Goal: Information Seeking & Learning: Understand process/instructions

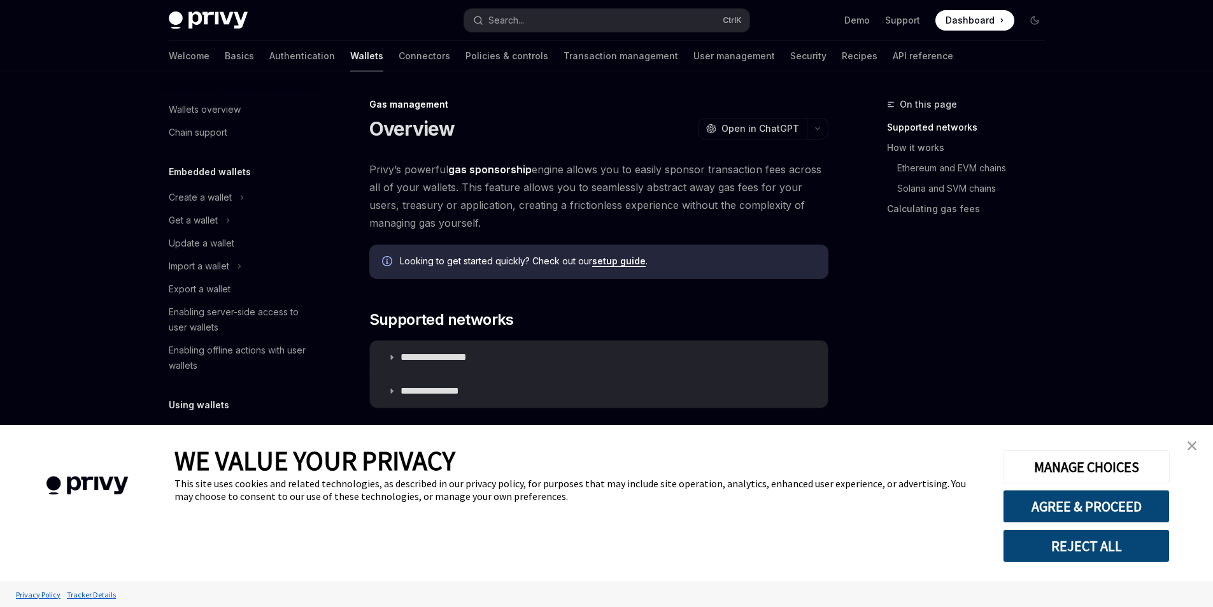
scroll to position [487, 0]
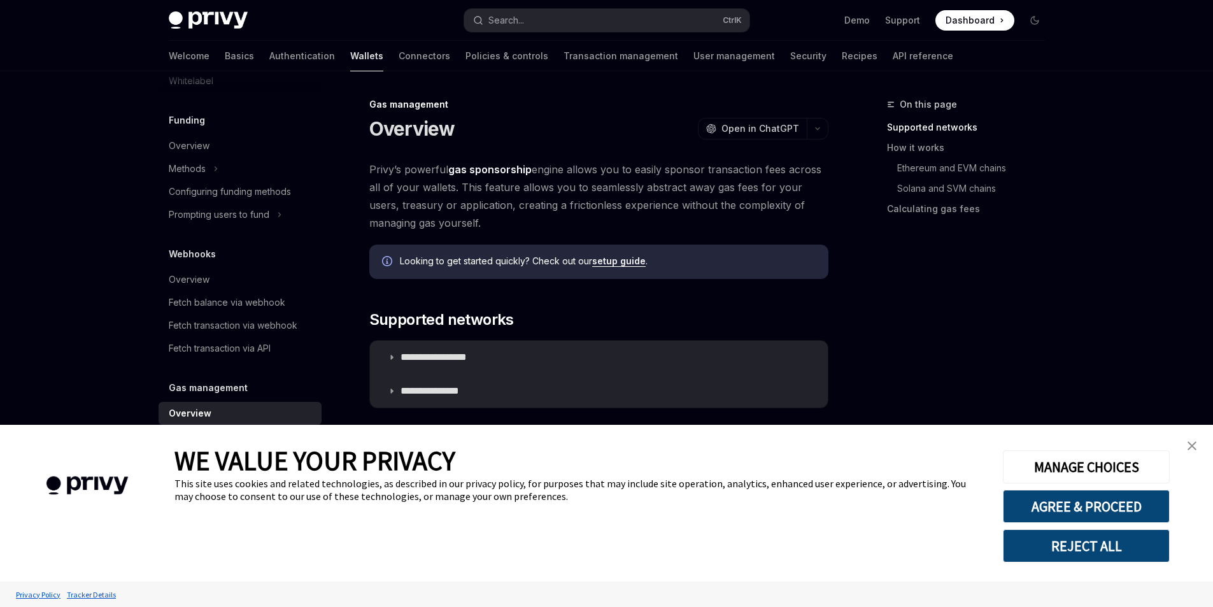
click at [1196, 448] on link "close banner" at bounding box center [1191, 445] width 25 height 25
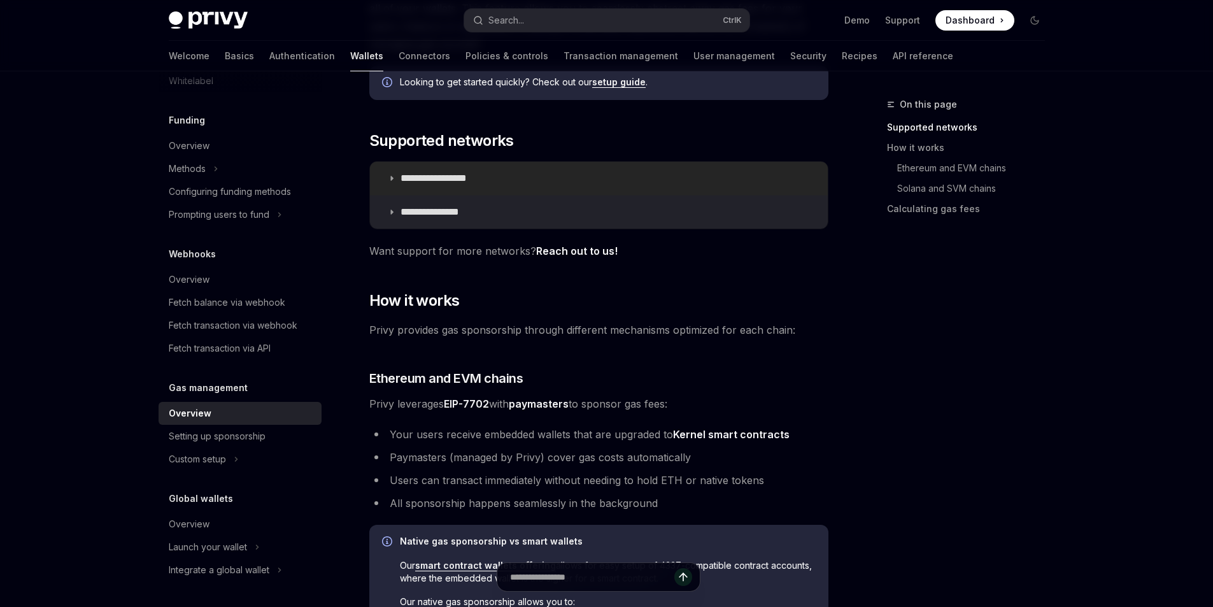
scroll to position [191, 0]
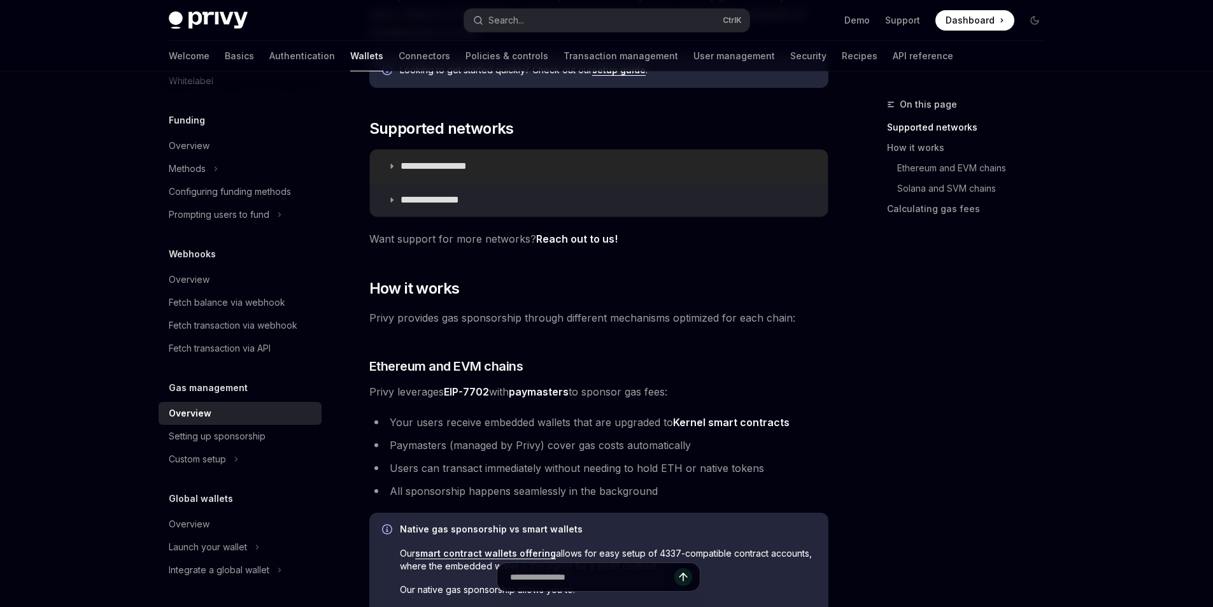
click at [471, 167] on p "**********" at bounding box center [448, 166] width 95 height 13
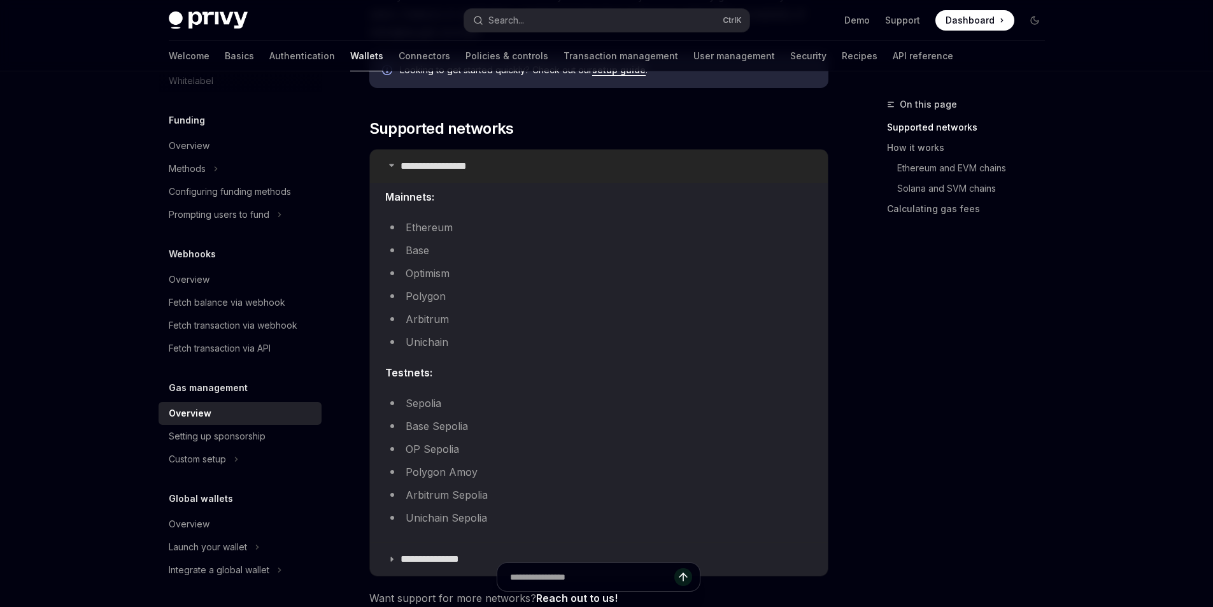
click at [472, 168] on p "**********" at bounding box center [448, 166] width 95 height 13
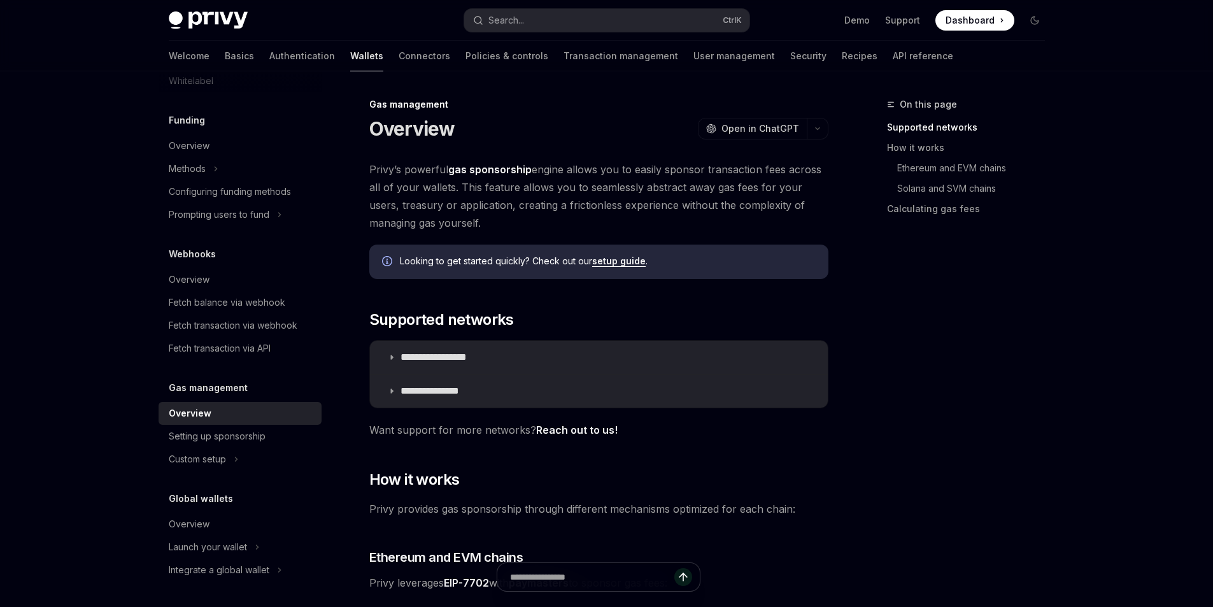
click at [610, 260] on link "setup guide" at bounding box center [618, 260] width 53 height 11
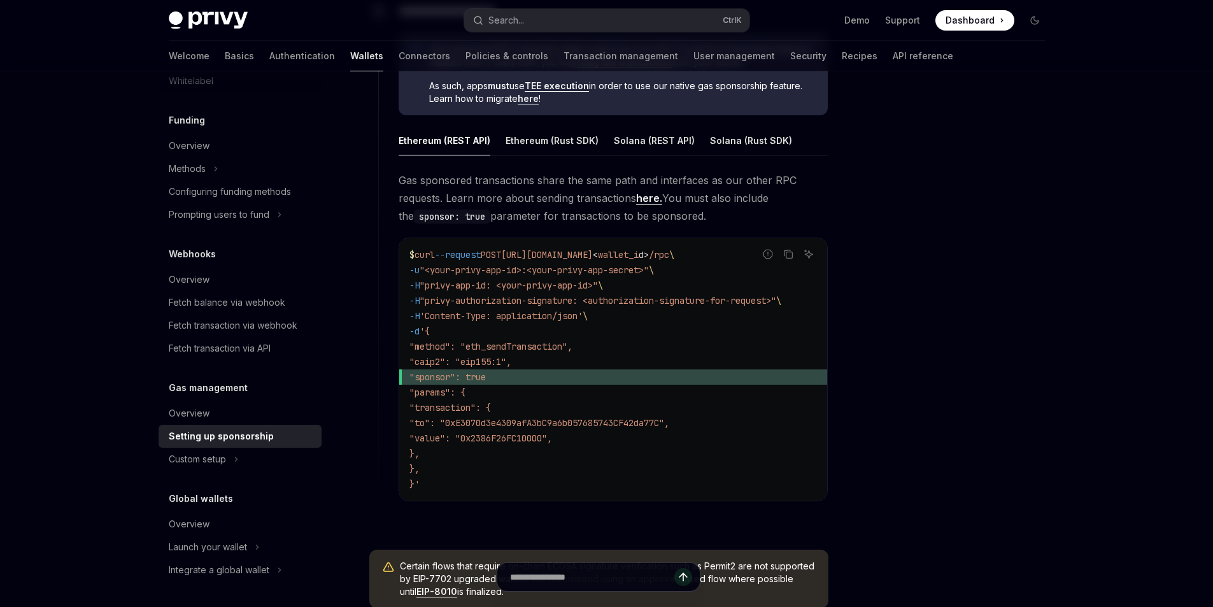
scroll to position [764, 0]
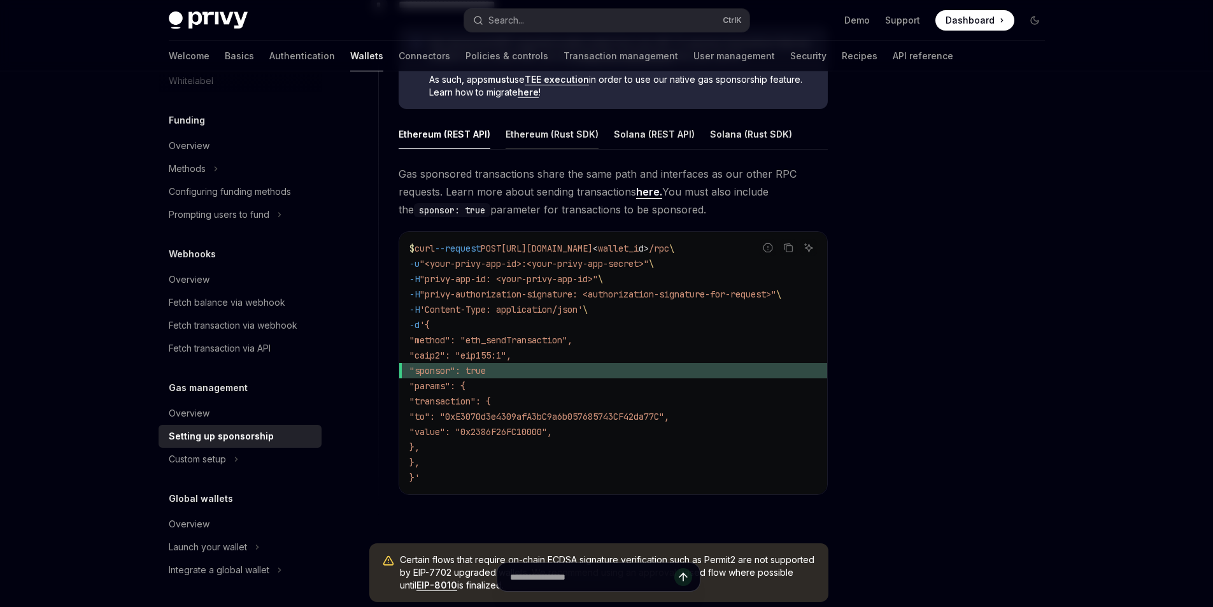
click at [569, 131] on div "Ethereum (Rust SDK)" at bounding box center [552, 134] width 93 height 30
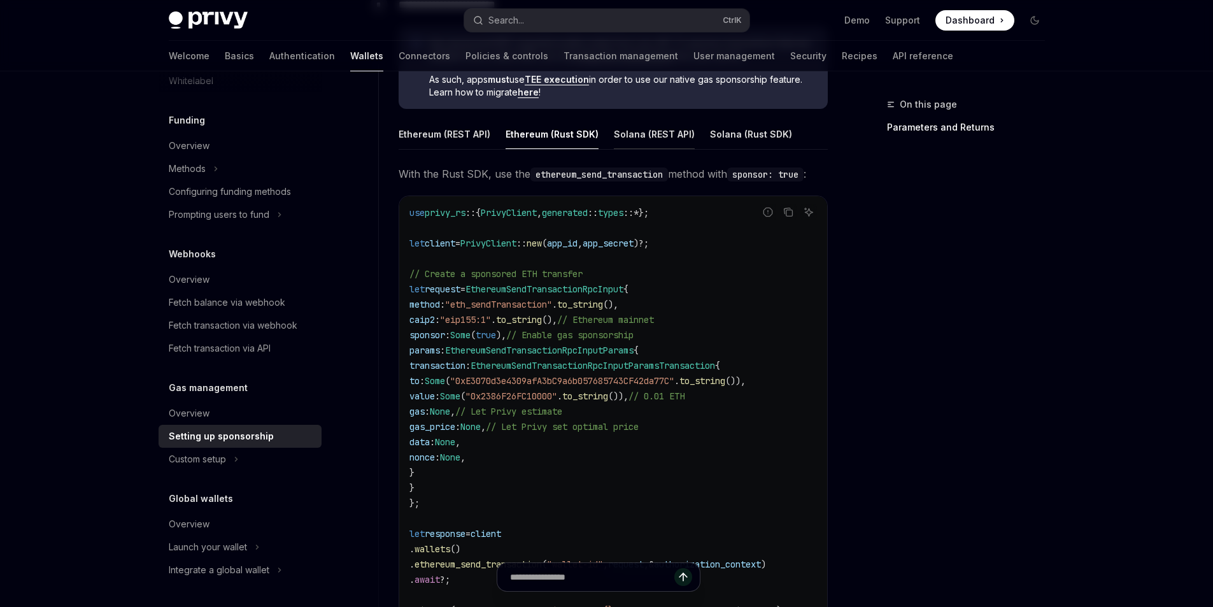
click at [628, 133] on div "Solana (REST API)" at bounding box center [654, 134] width 81 height 30
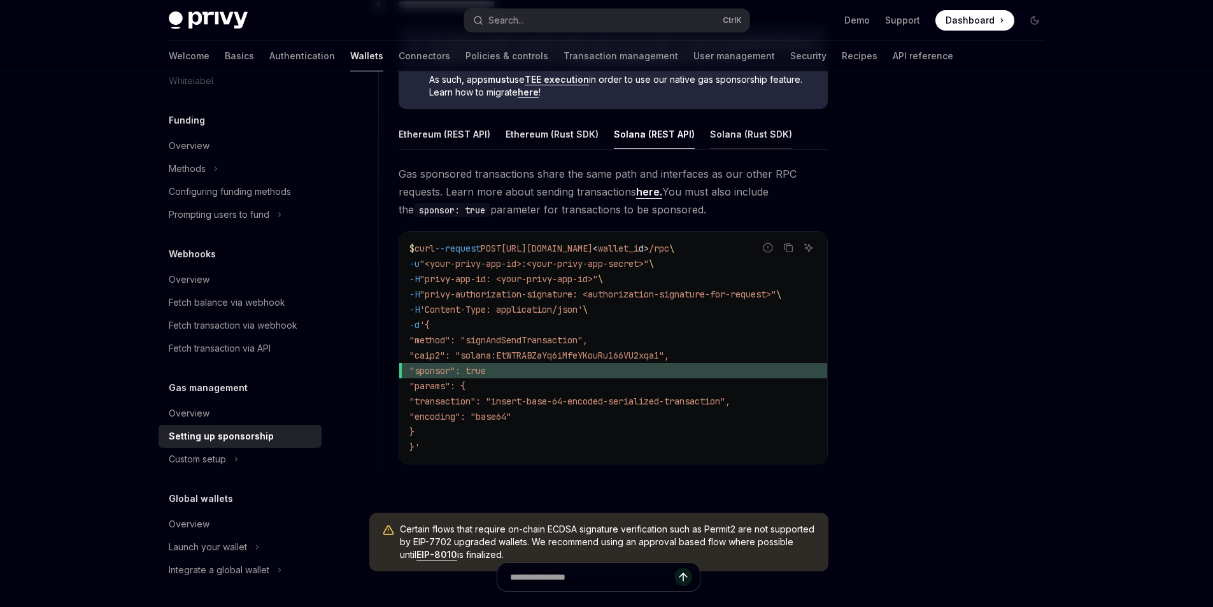
click at [749, 138] on div "Solana (Rust SDK)" at bounding box center [751, 134] width 82 height 30
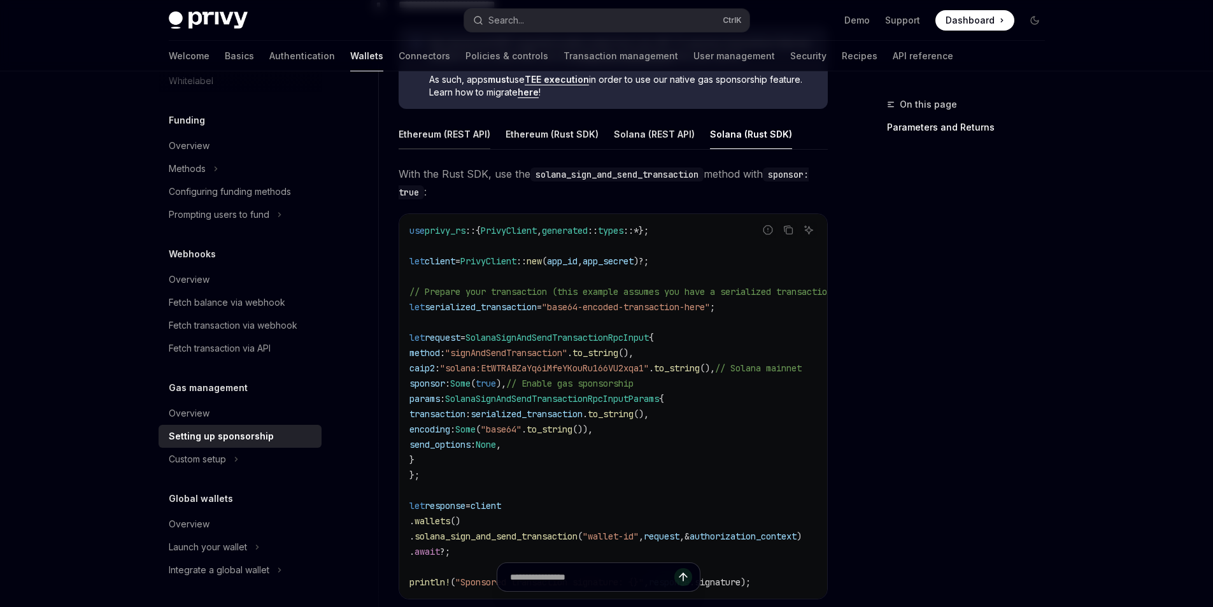
click at [442, 137] on div "Ethereum (REST API)" at bounding box center [445, 134] width 92 height 30
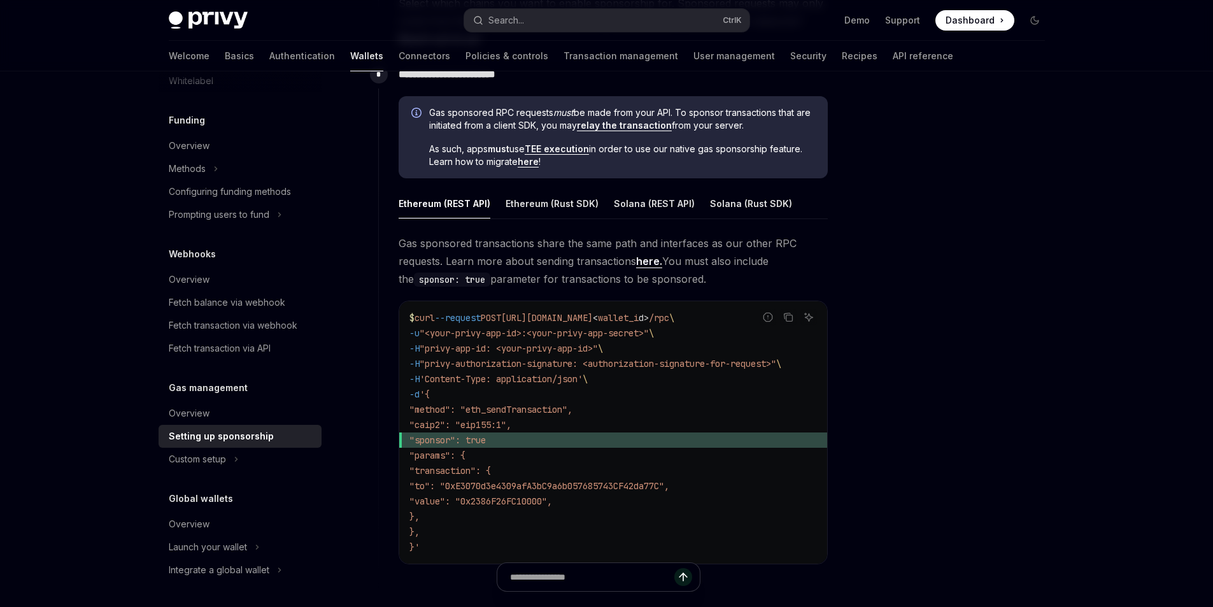
scroll to position [700, 0]
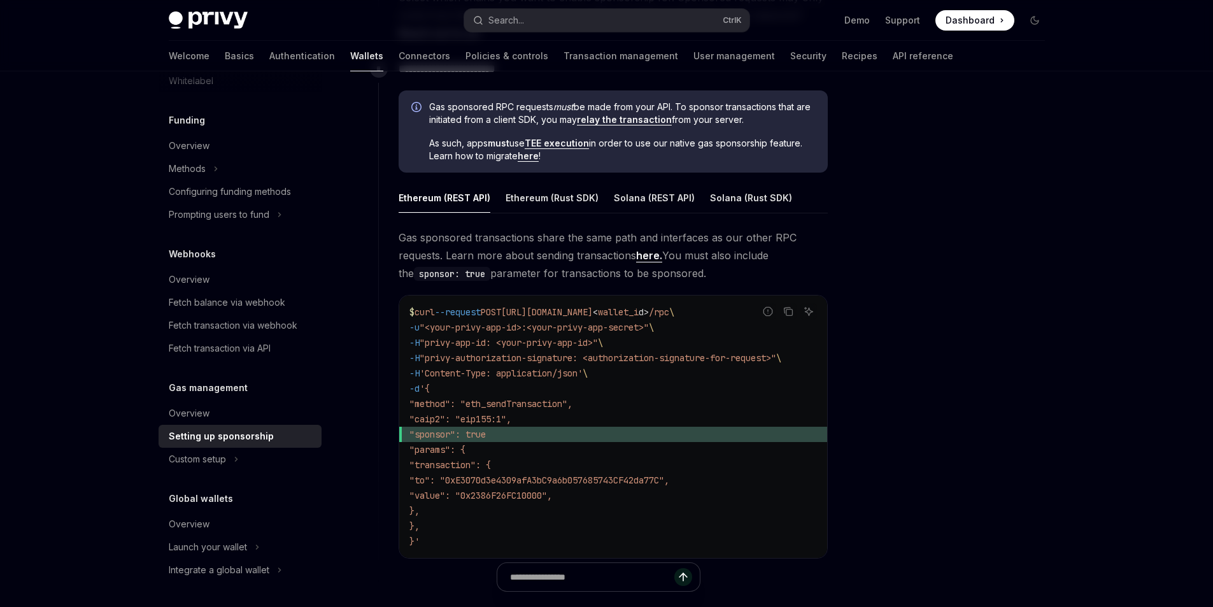
click at [648, 257] on link "here." at bounding box center [649, 255] width 26 height 13
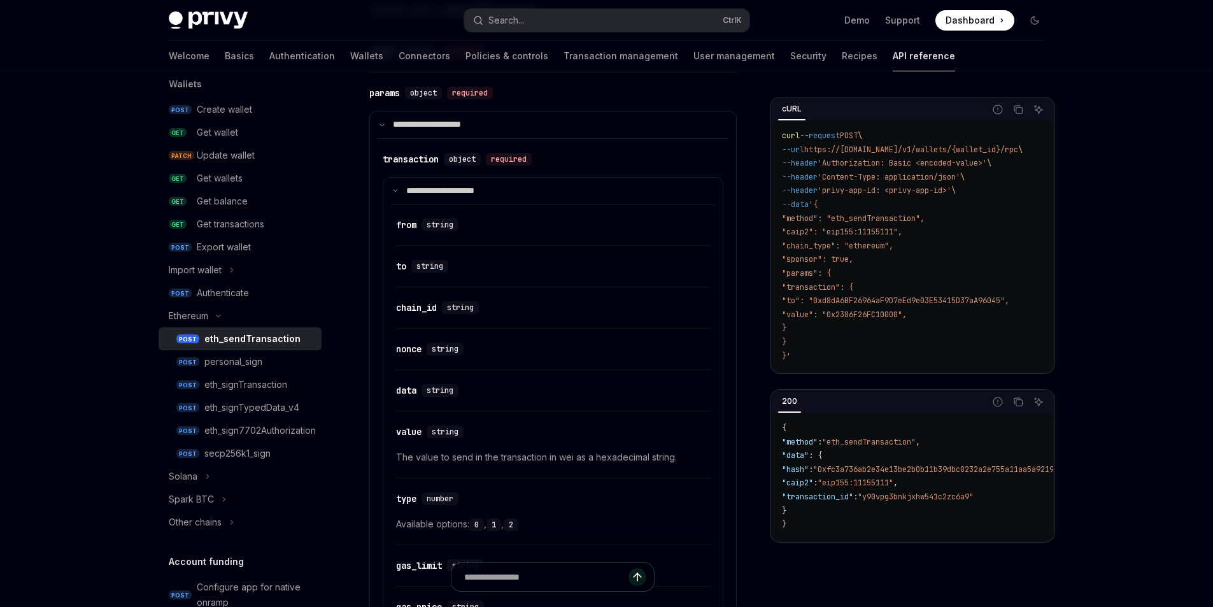
scroll to position [700, 0]
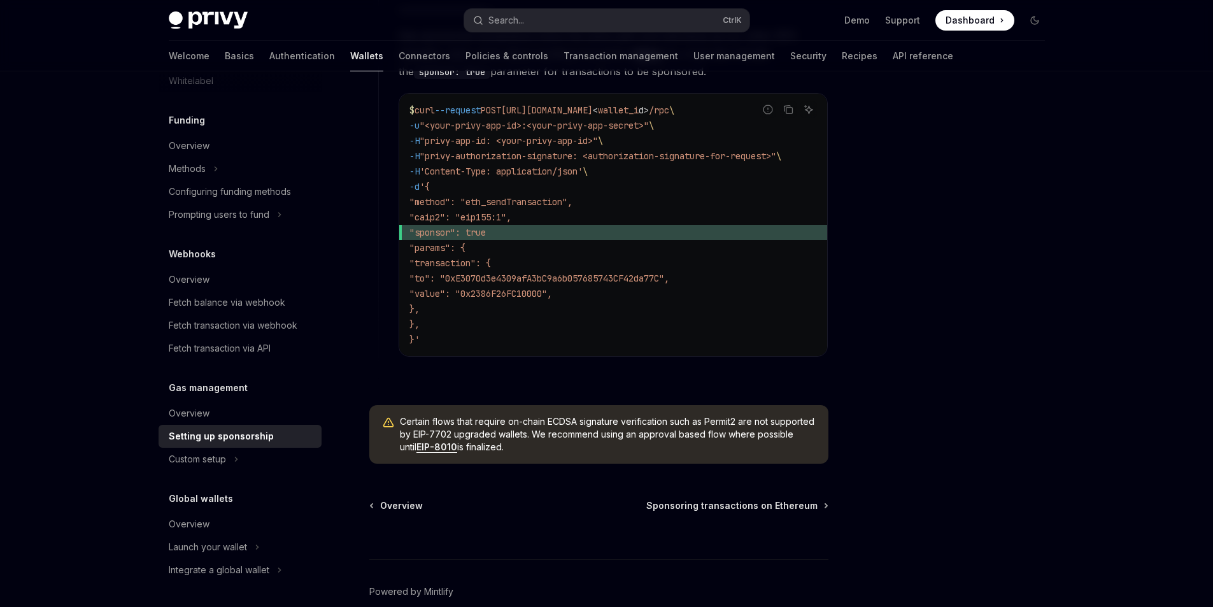
scroll to position [970, 0]
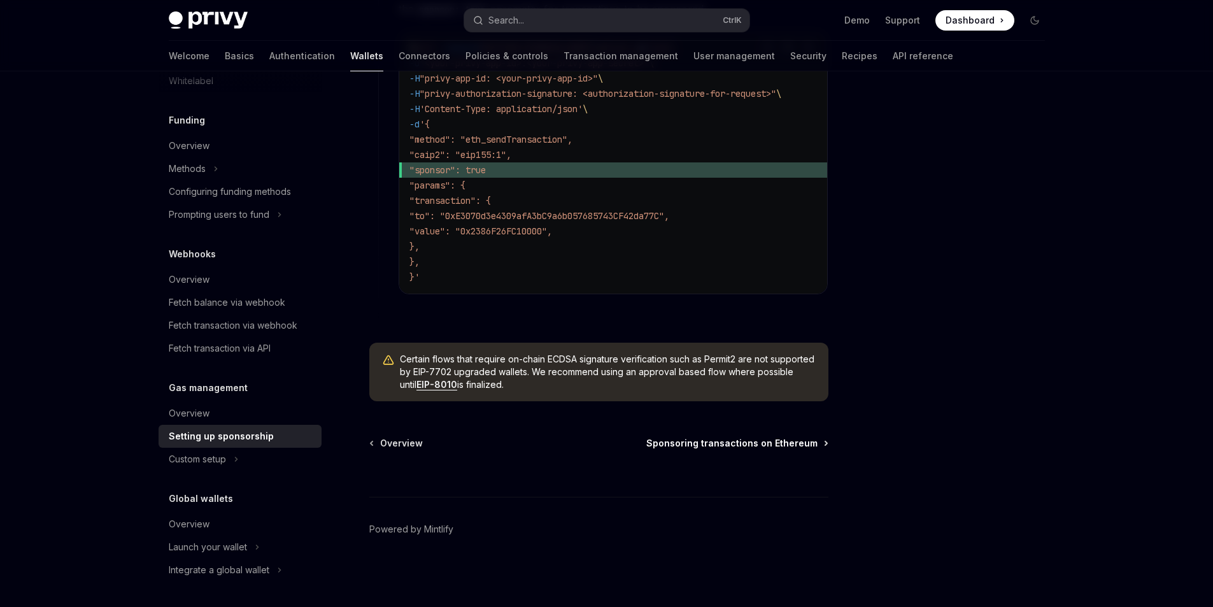
click at [760, 444] on span "Sponsoring transactions on Ethereum" at bounding box center [731, 443] width 171 height 13
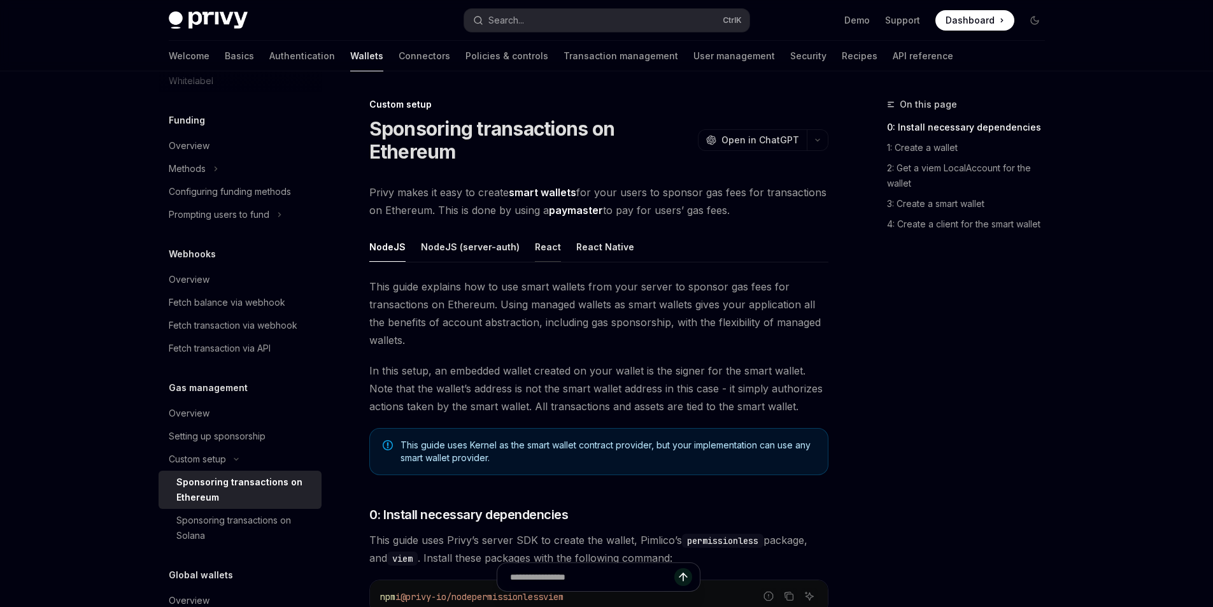
click at [543, 250] on div "React" at bounding box center [548, 247] width 26 height 30
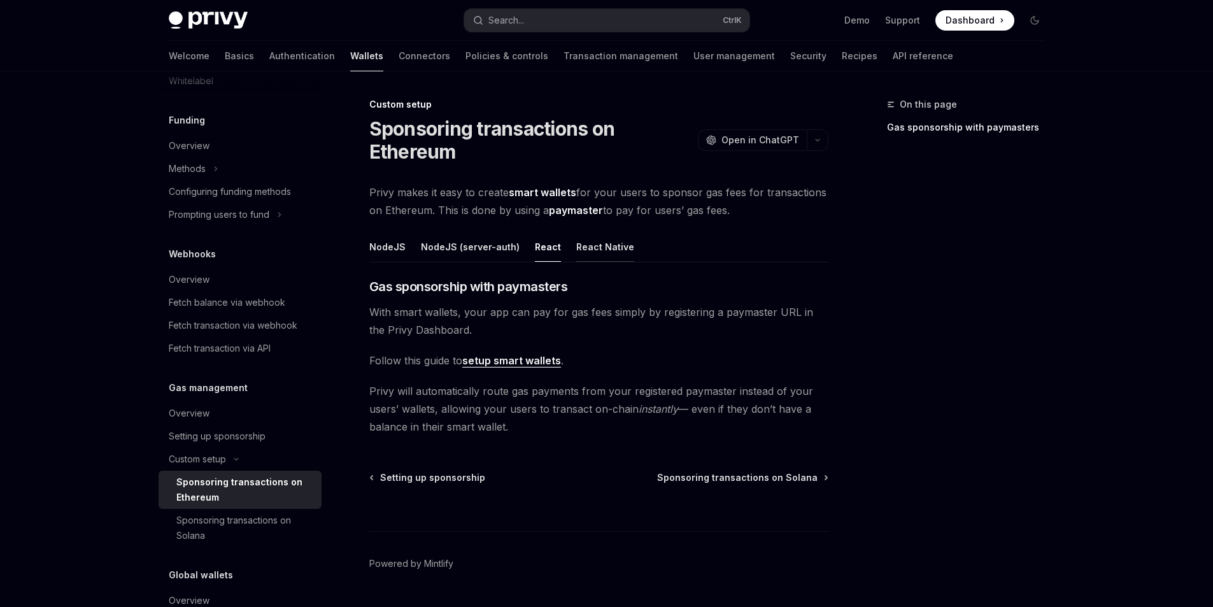
click at [600, 249] on div "React Native" at bounding box center [605, 247] width 58 height 30
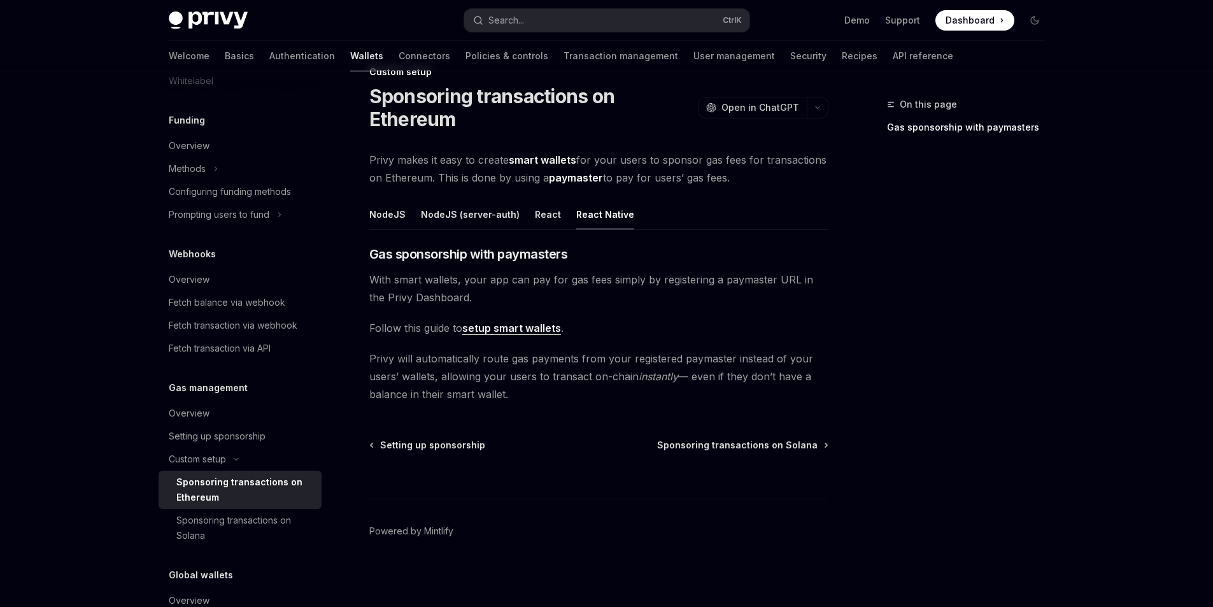
scroll to position [34, 0]
click at [540, 325] on link "setup smart wallets" at bounding box center [511, 326] width 99 height 13
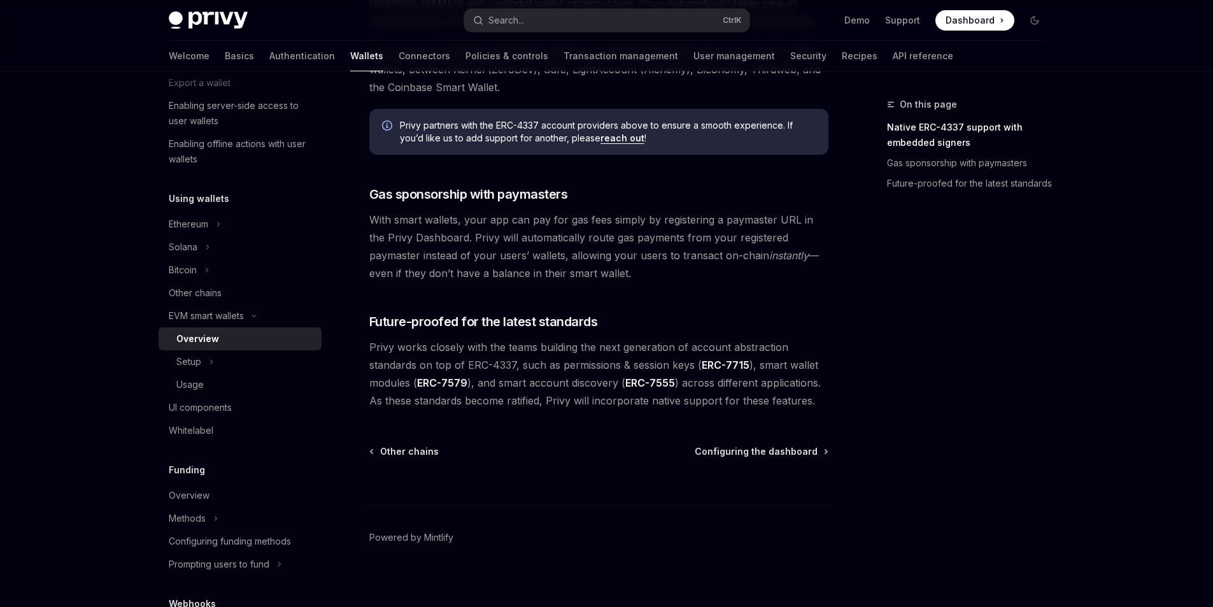
scroll to position [926, 0]
click at [800, 450] on span "Configuring the dashboard" at bounding box center [756, 449] width 123 height 13
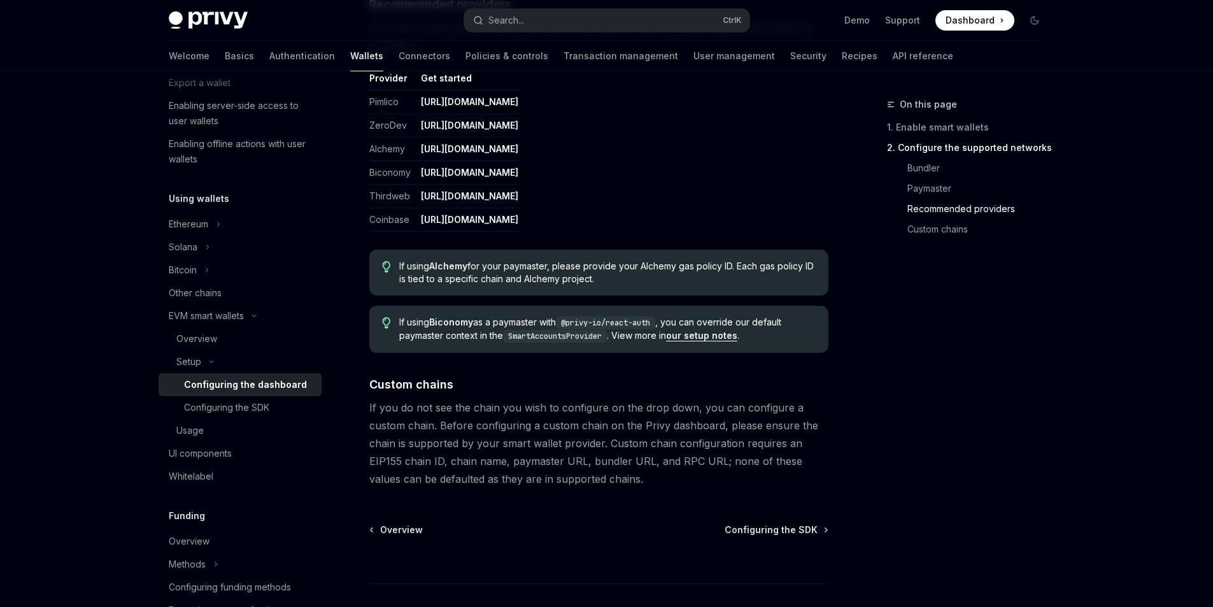
scroll to position [1592, 0]
click at [795, 527] on span "Configuring the SDK" at bounding box center [771, 527] width 93 height 13
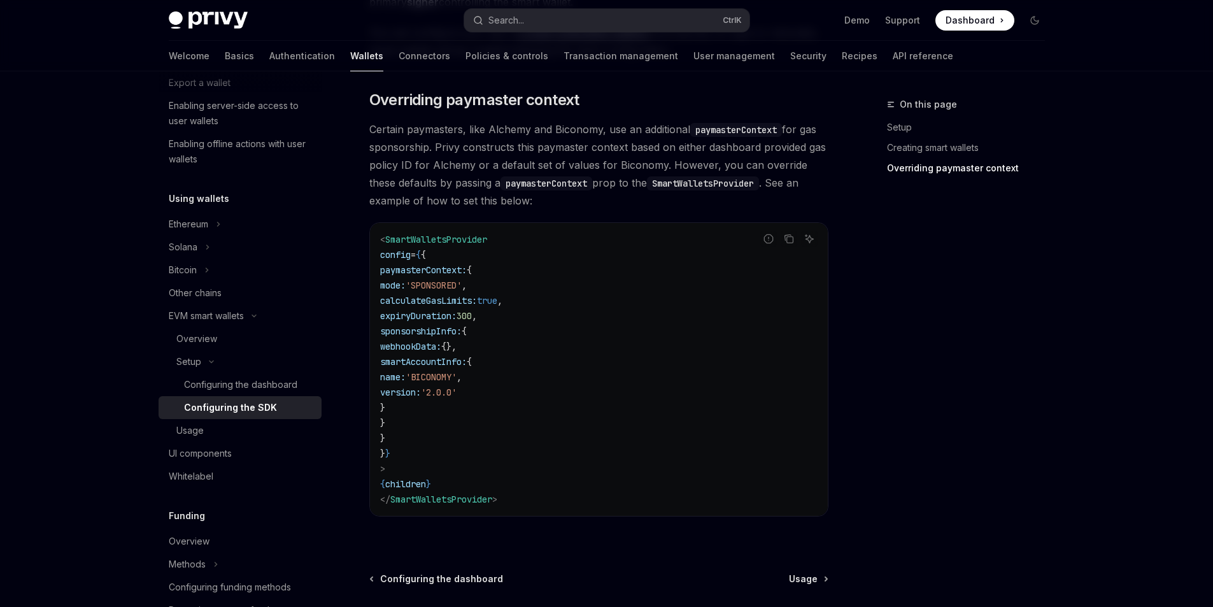
scroll to position [1068, 0]
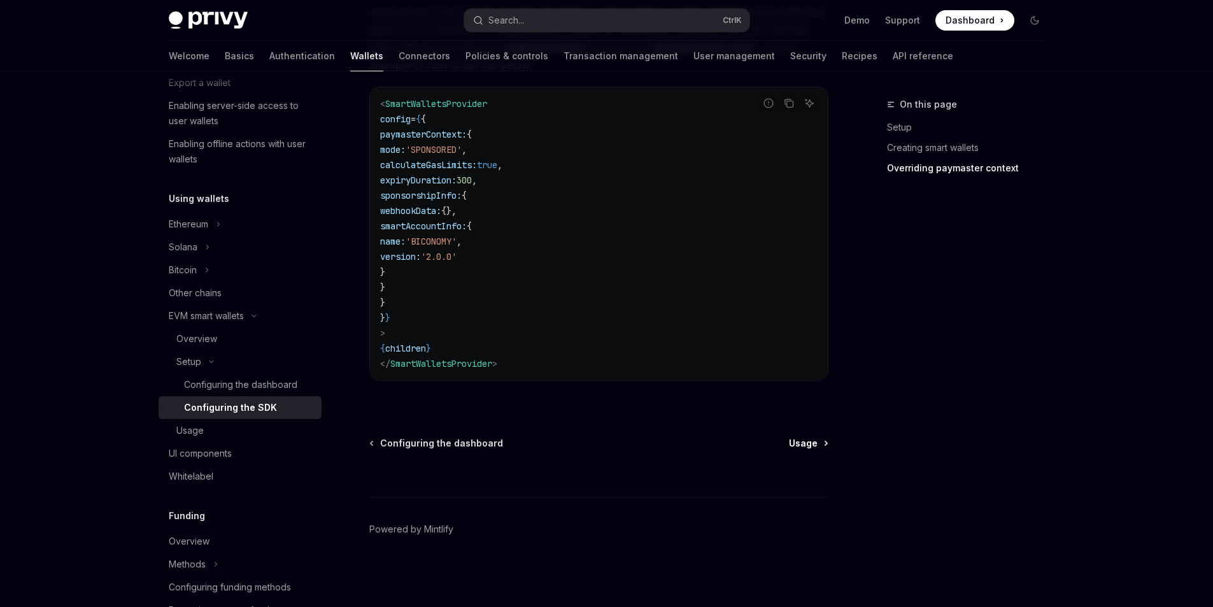
click at [818, 439] on link "Usage" at bounding box center [808, 443] width 38 height 13
type textarea "*"
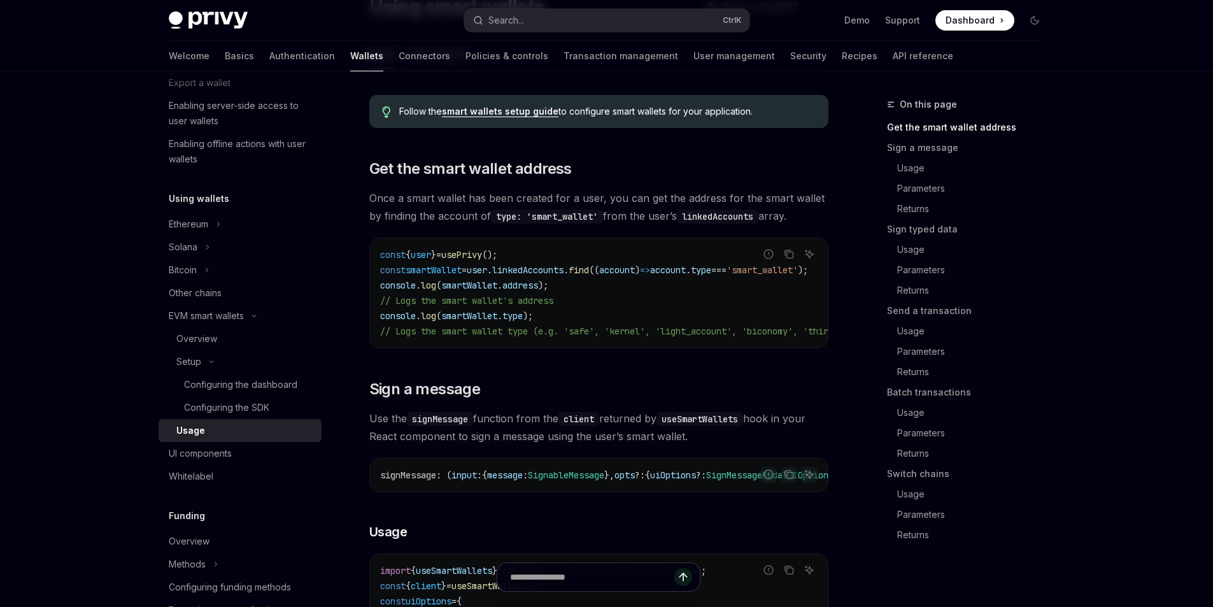
scroll to position [127, 0]
